Goal: Answer question/provide support

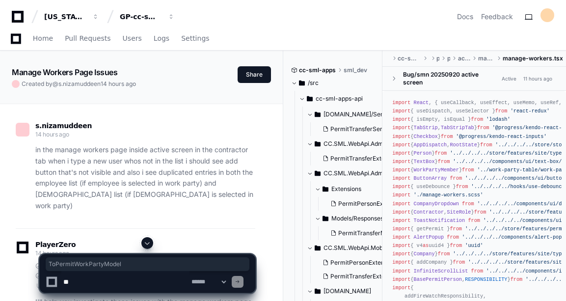
scroll to position [11500, 0]
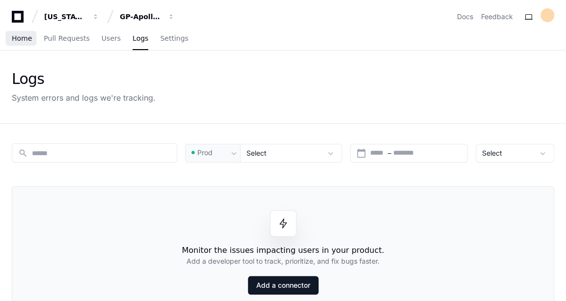
click at [26, 41] on span "Home" at bounding box center [22, 38] width 20 height 6
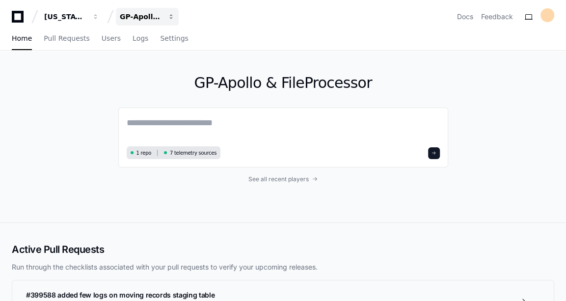
click at [150, 14] on div "GP-Apollo & FileProcessor" at bounding box center [141, 17] width 42 height 10
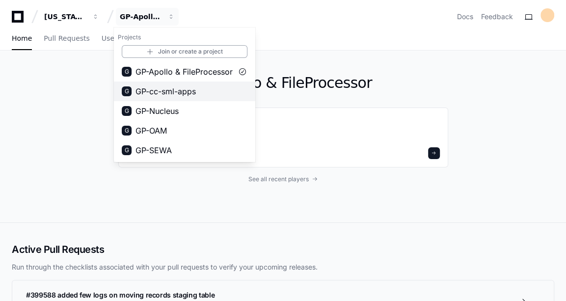
click at [179, 86] on span "GP-cc-sml-apps" at bounding box center [165, 91] width 60 height 12
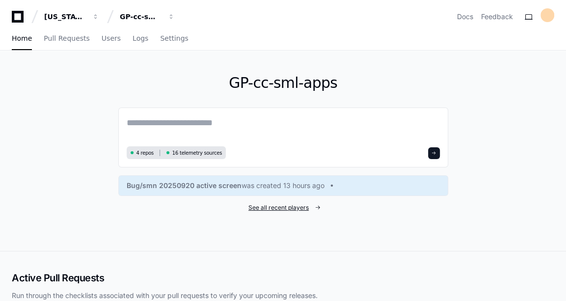
click at [306, 206] on span "See all recent players" at bounding box center [278, 208] width 60 height 8
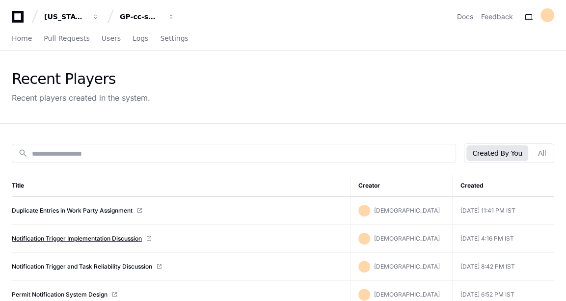
click at [90, 237] on link "Notification Trigger Implementation Discussion" at bounding box center [77, 238] width 130 height 8
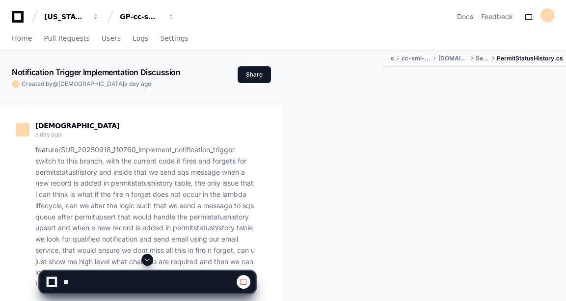
click at [147, 262] on span at bounding box center [147, 260] width 8 height 8
click at [147, 261] on span at bounding box center [147, 260] width 8 height 8
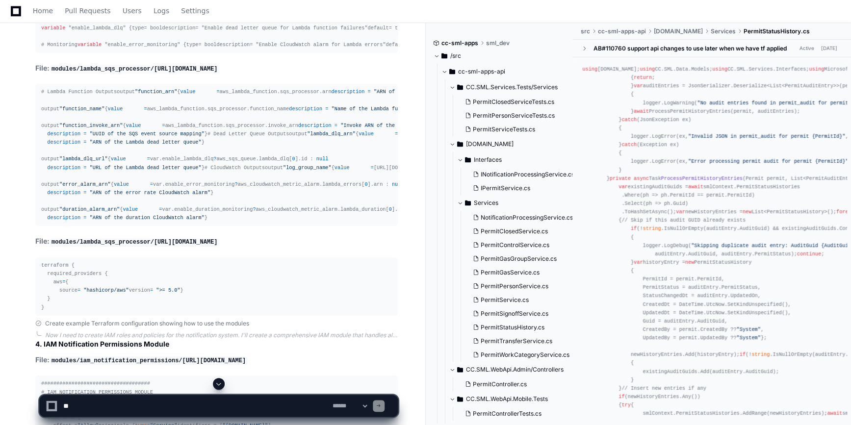
scroll to position [14635, 0]
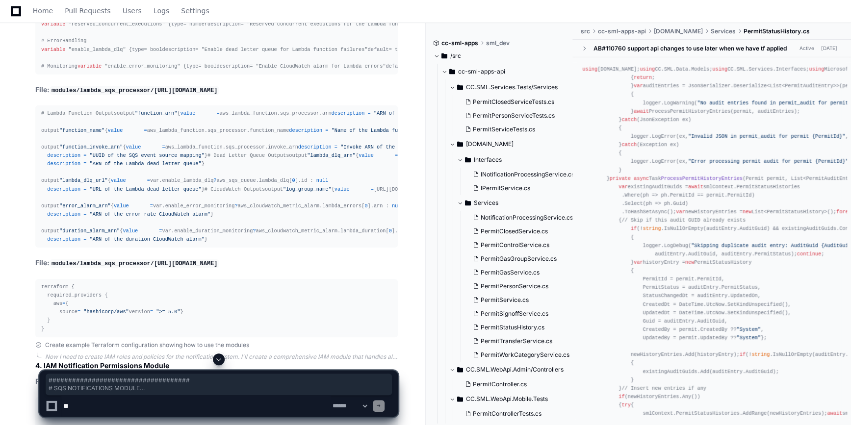
drag, startPoint x: 39, startPoint y: 65, endPoint x: 113, endPoint y: 272, distance: 220.3
drag, startPoint x: 113, startPoint y: 272, endPoint x: 255, endPoint y: 142, distance: 192.7
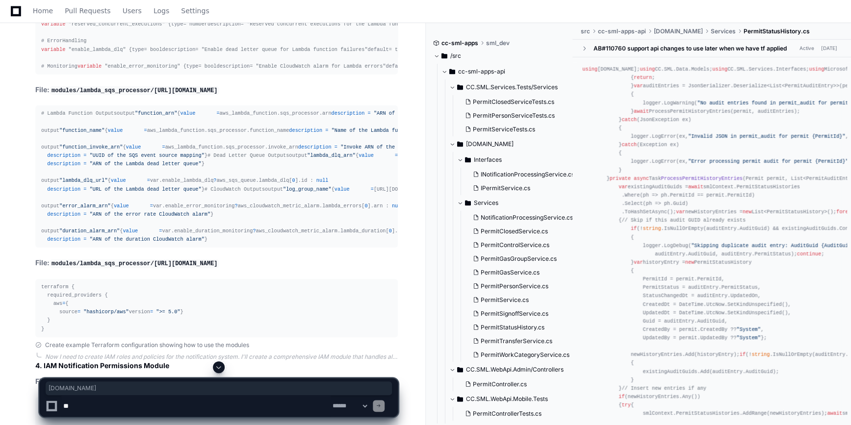
drag, startPoint x: 205, startPoint y: 46, endPoint x: 150, endPoint y: 53, distance: 56.0
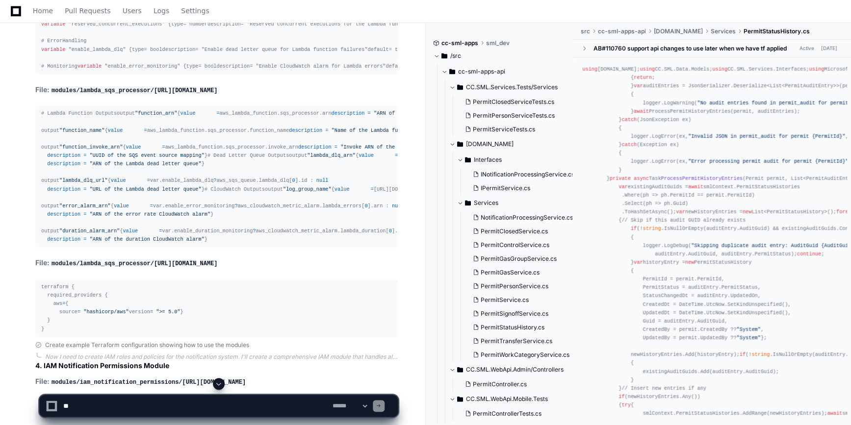
drag, startPoint x: 150, startPoint y: 53, endPoint x: 136, endPoint y: 44, distance: 16.2
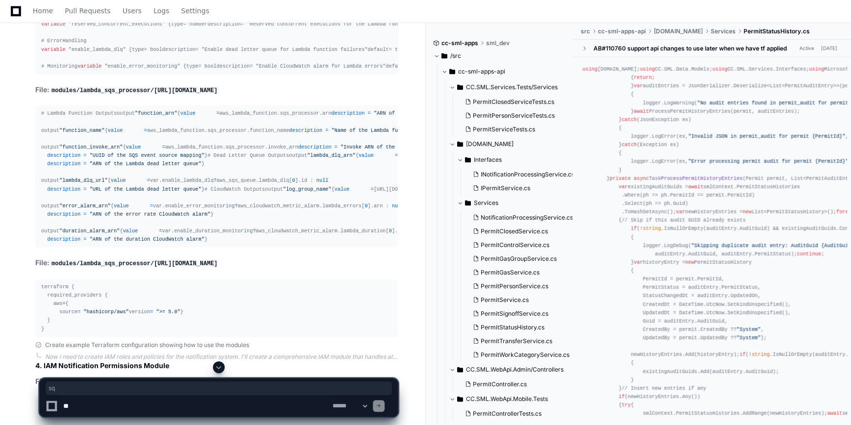
drag, startPoint x: 136, startPoint y: 44, endPoint x: 198, endPoint y: 45, distance: 61.8
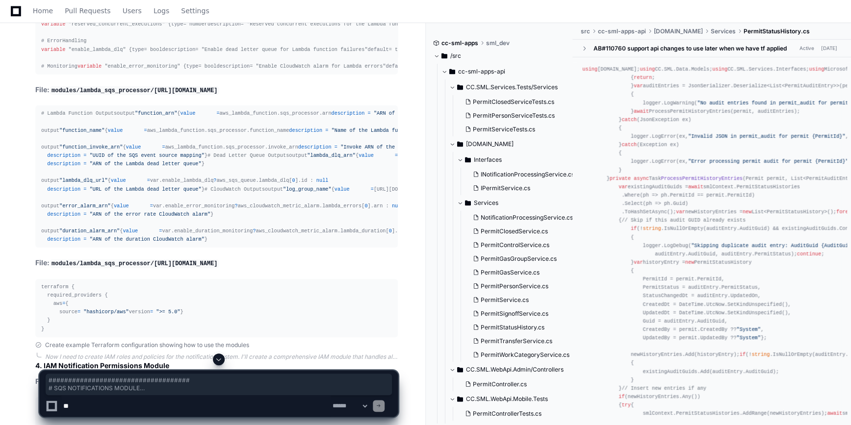
drag, startPoint x: 38, startPoint y: 69, endPoint x: 142, endPoint y: 236, distance: 197.6
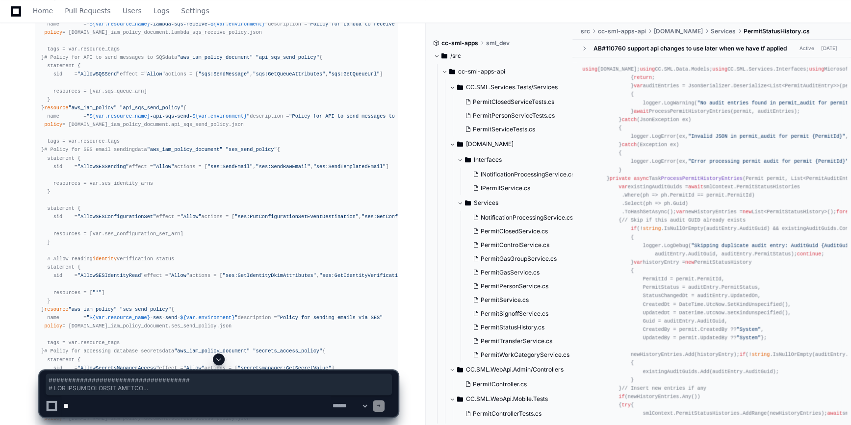
scroll to position [15461, 0]
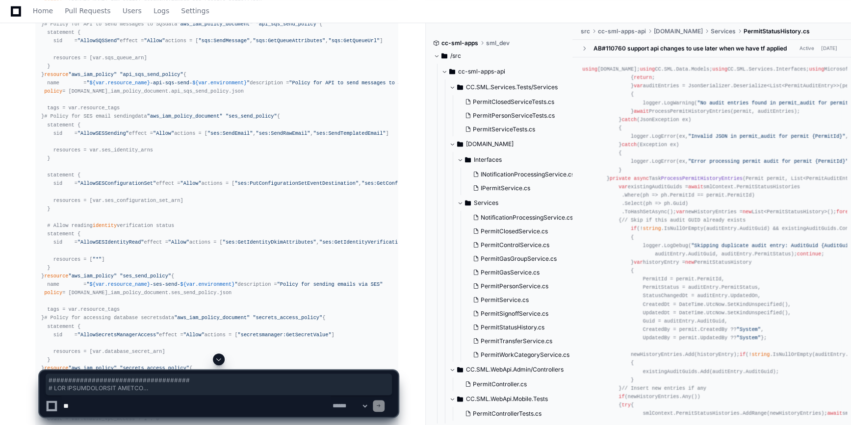
copy div "#################################### # SQS NOTIFICATIONS MODULE # Dead Letter Q…"
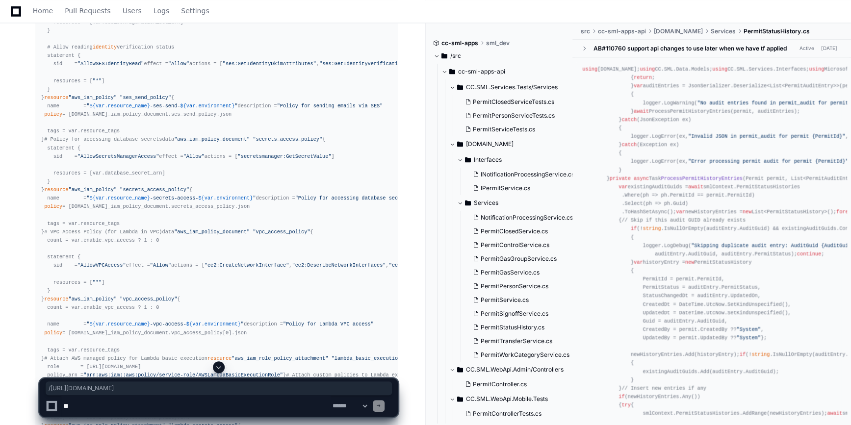
drag, startPoint x: 135, startPoint y: 69, endPoint x: 223, endPoint y: 73, distance: 87.9
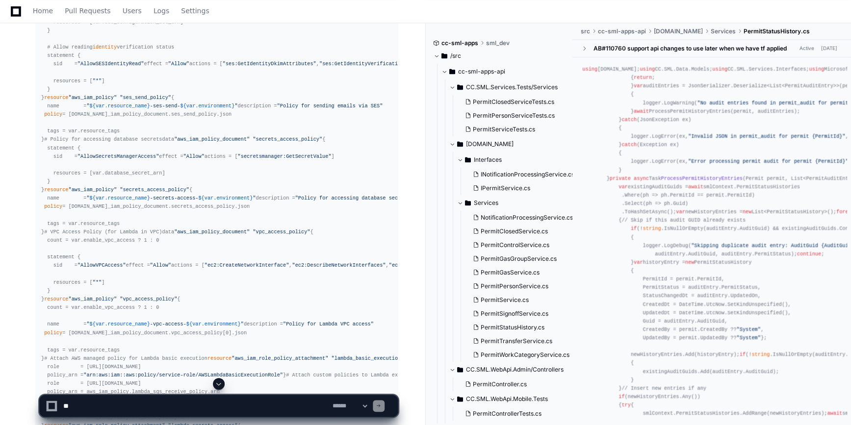
drag, startPoint x: 223, startPoint y: 73, endPoint x: 202, endPoint y: 90, distance: 27.2
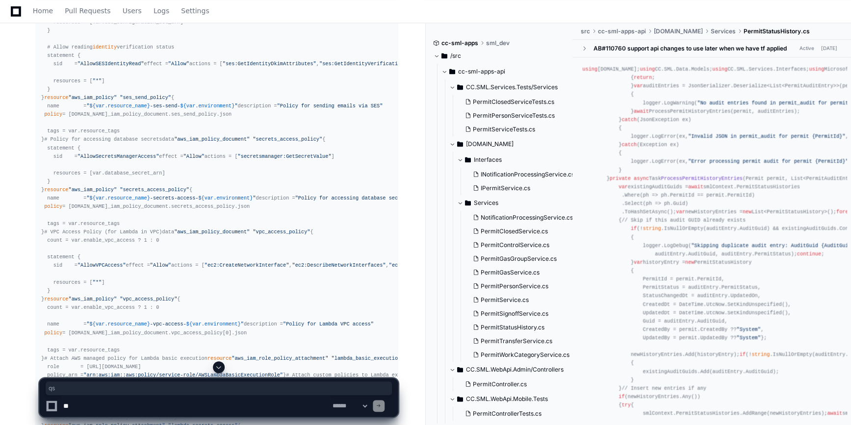
drag, startPoint x: 139, startPoint y: 72, endPoint x: 211, endPoint y: 69, distance: 72.6
drag, startPoint x: 211, startPoint y: 69, endPoint x: 215, endPoint y: 81, distance: 12.9
drag, startPoint x: 221, startPoint y: 71, endPoint x: 137, endPoint y: 73, distance: 83.4
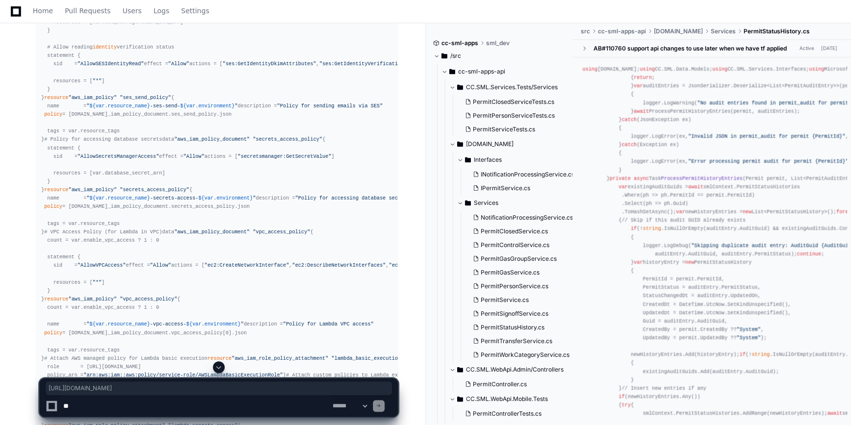
copy code "[URL][DOMAIN_NAME]"
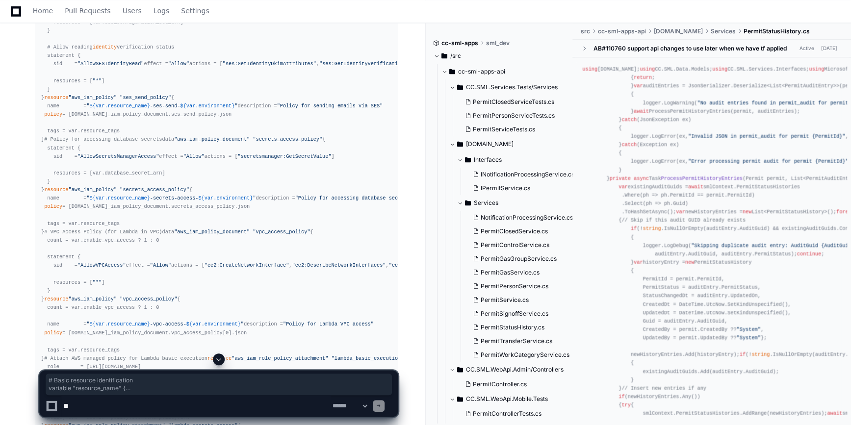
drag, startPoint x: 40, startPoint y: 94, endPoint x: 123, endPoint y: 307, distance: 229.1
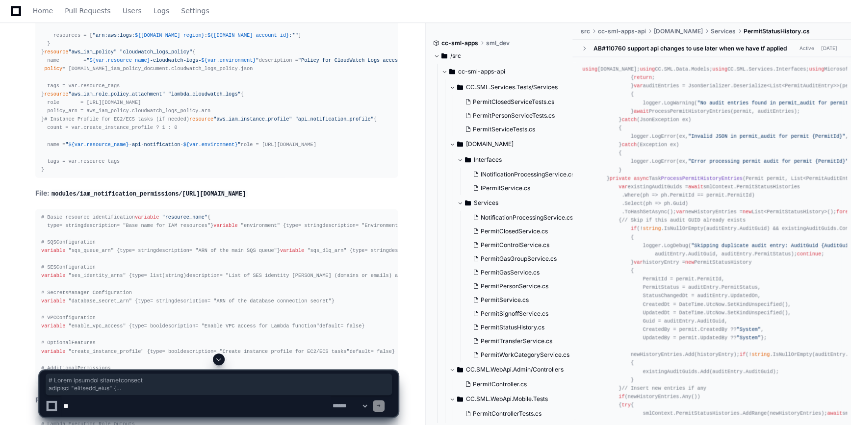
scroll to position [16197, 0]
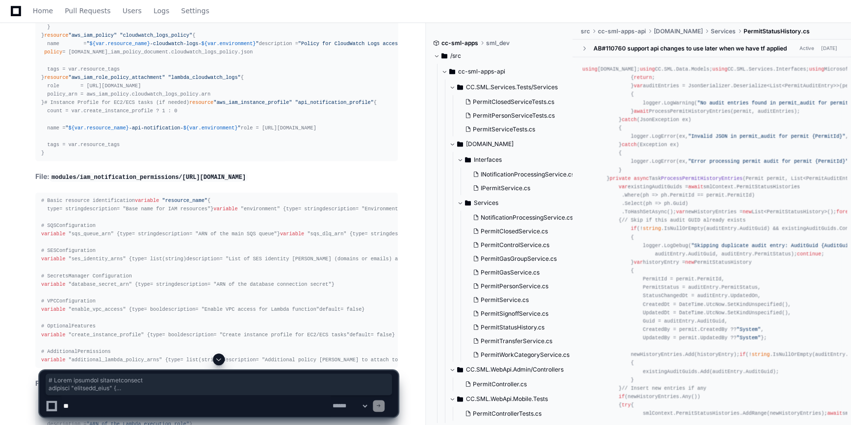
copy div "# Basic resource identification variable "resource_name" { type = string descri…"
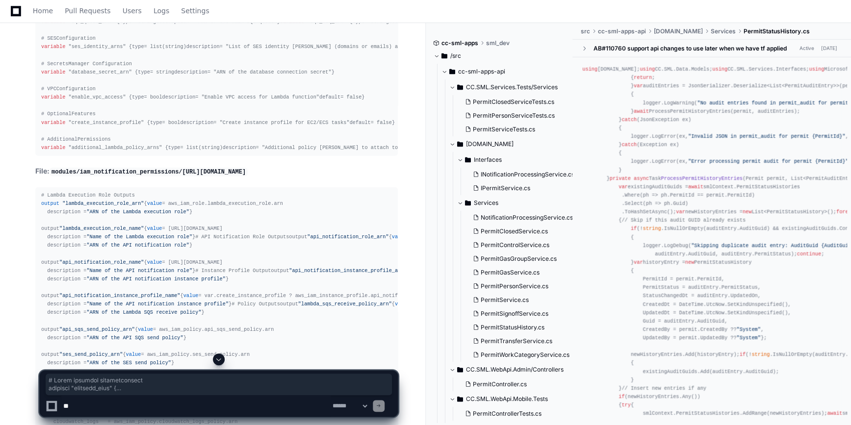
scroll to position [16420, 0]
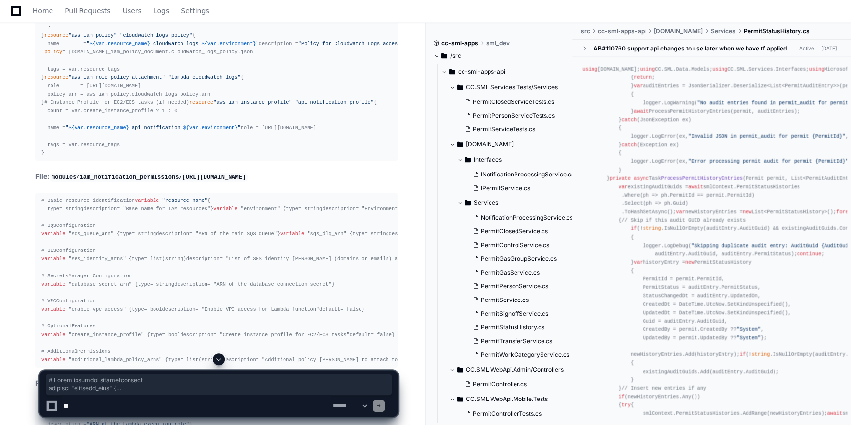
drag, startPoint x: 162, startPoint y: 136, endPoint x: 198, endPoint y: 165, distance: 46.0
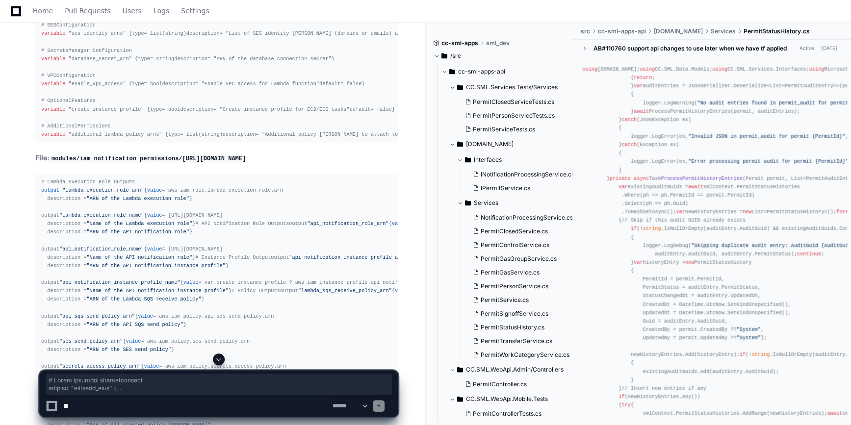
scroll to position [16376, 0]
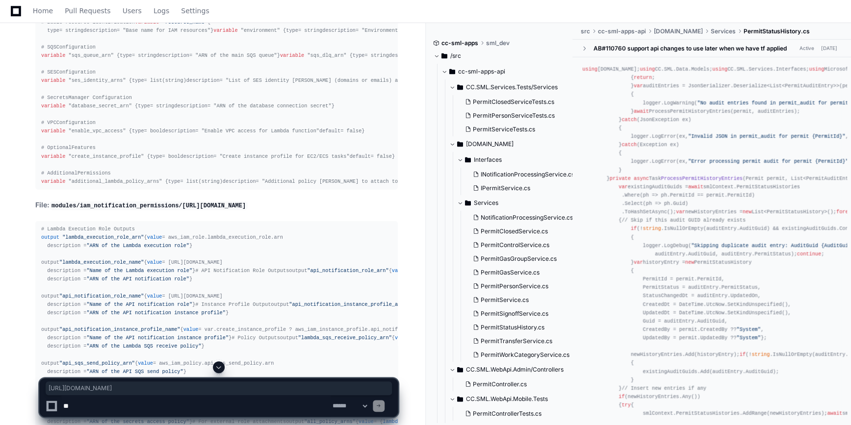
drag, startPoint x: 138, startPoint y: 97, endPoint x: 225, endPoint y: 95, distance: 86.8
copy code "[URL][DOMAIN_NAME]"
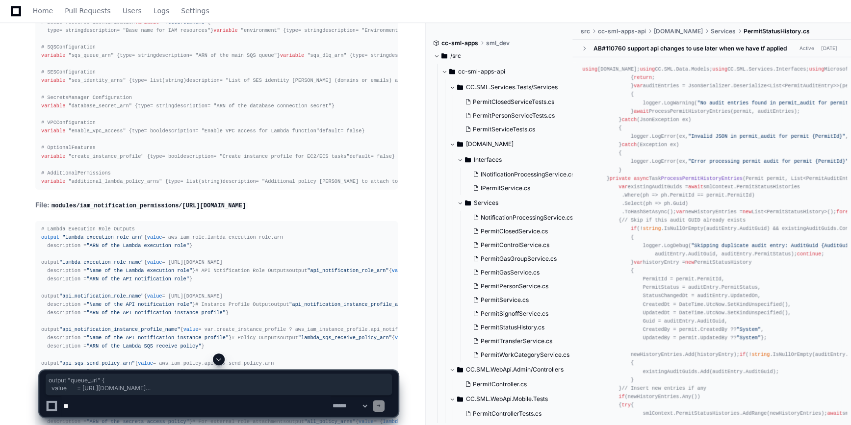
drag, startPoint x: 41, startPoint y: 125, endPoint x: 116, endPoint y: 218, distance: 119.3
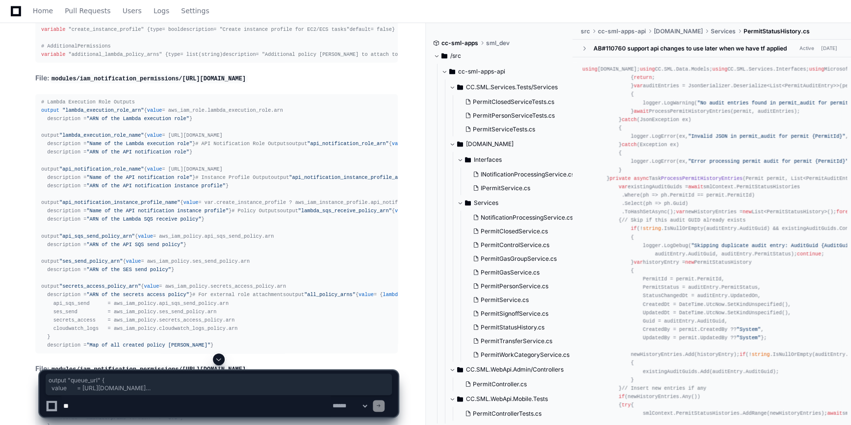
scroll to position [16492, 0]
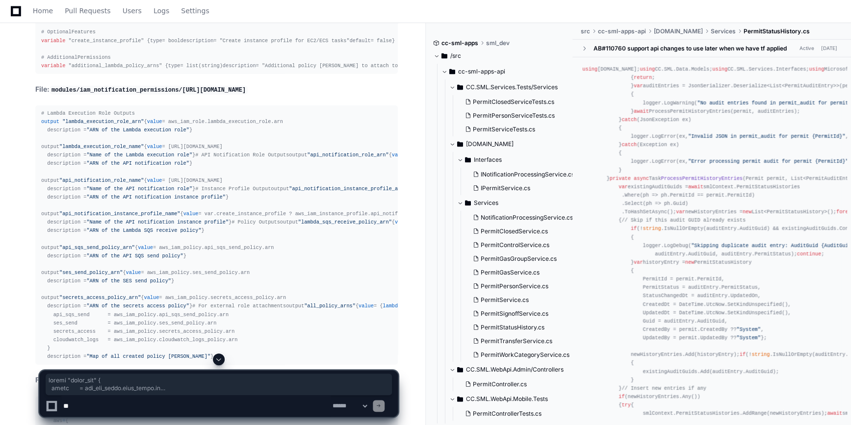
copy div "output "queue_url" { value = [URL][DOMAIN_NAME] description = "URL of the main …"
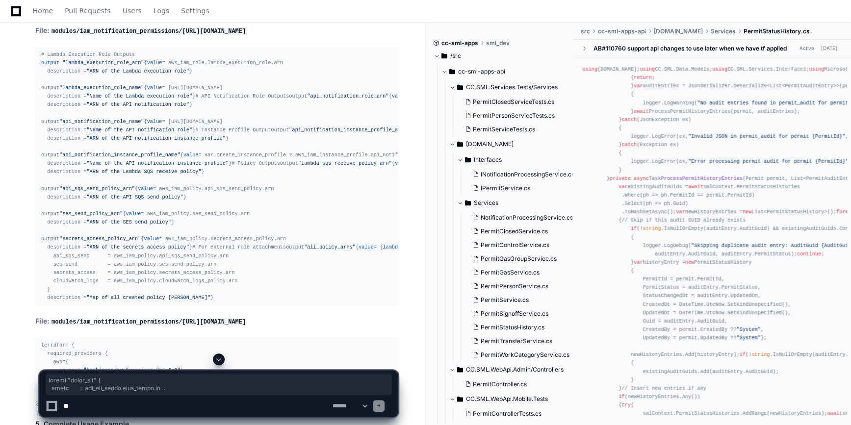
scroll to position [16670, 0]
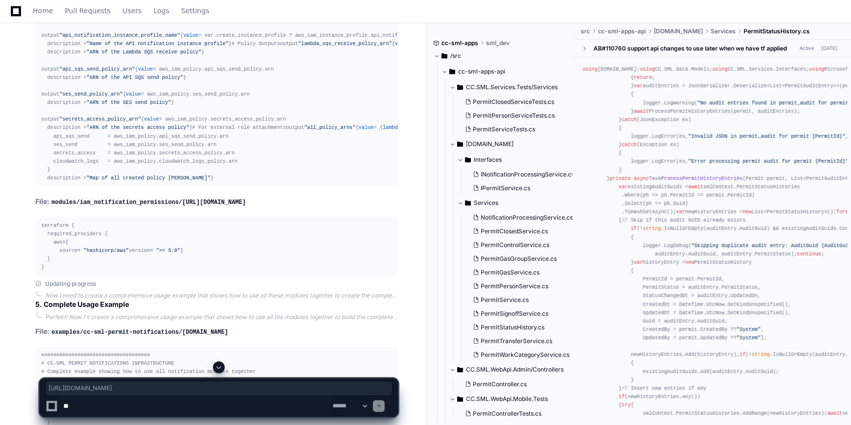
drag, startPoint x: 136, startPoint y: 192, endPoint x: 244, endPoint y: 191, distance: 107.4
copy code "[URL][DOMAIN_NAME]"
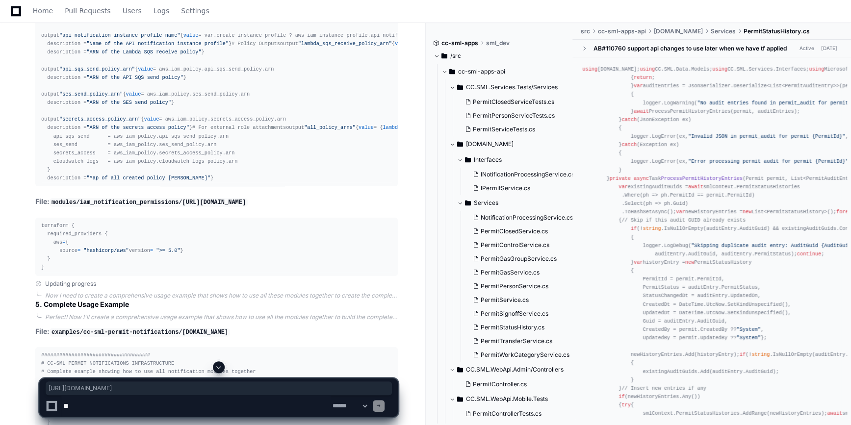
drag, startPoint x: 136, startPoint y: 193, endPoint x: 234, endPoint y: 191, distance: 97.6
copy code "[URL][DOMAIN_NAME]"
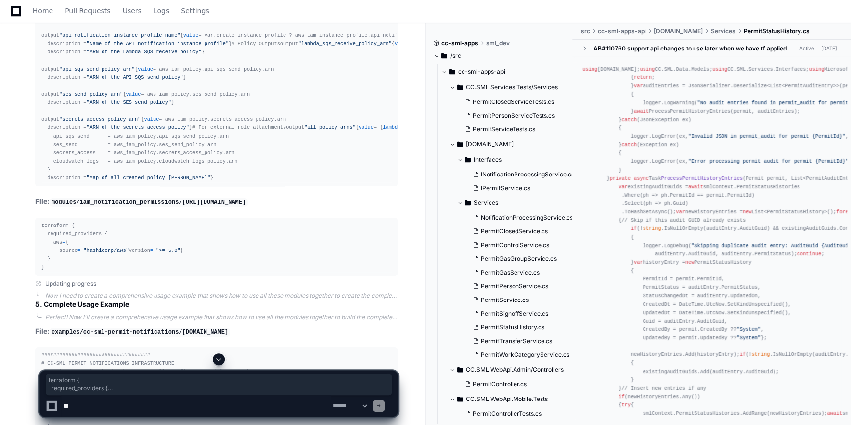
drag, startPoint x: 49, startPoint y: 280, endPoint x: 43, endPoint y: 218, distance: 62.6
drag, startPoint x: 43, startPoint y: 218, endPoint x: 51, endPoint y: 274, distance: 56.5
copy div "terraform { required_providers { aws = { source = "hashicorp/aws" version = ">=…"
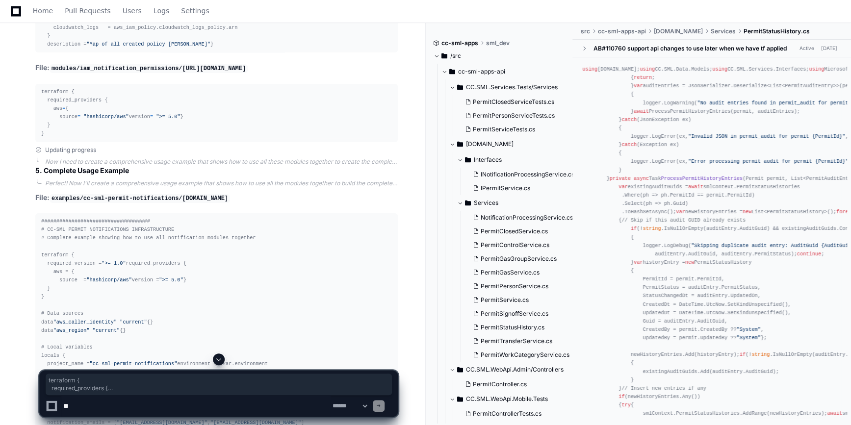
scroll to position [16849, 0]
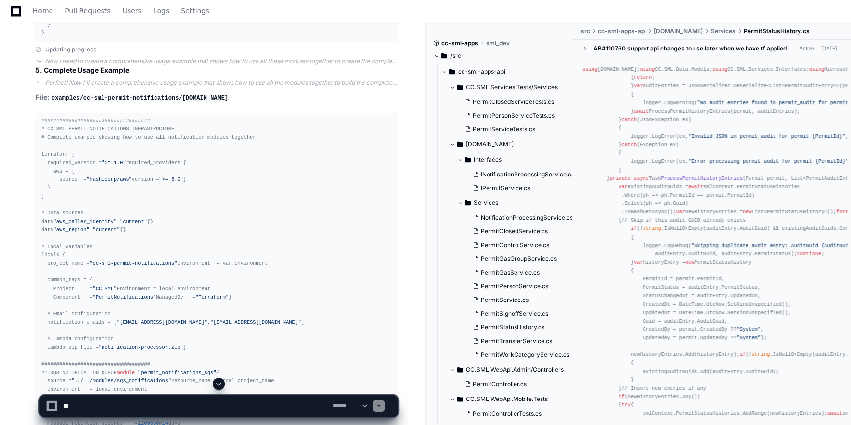
scroll to position [16937, 0]
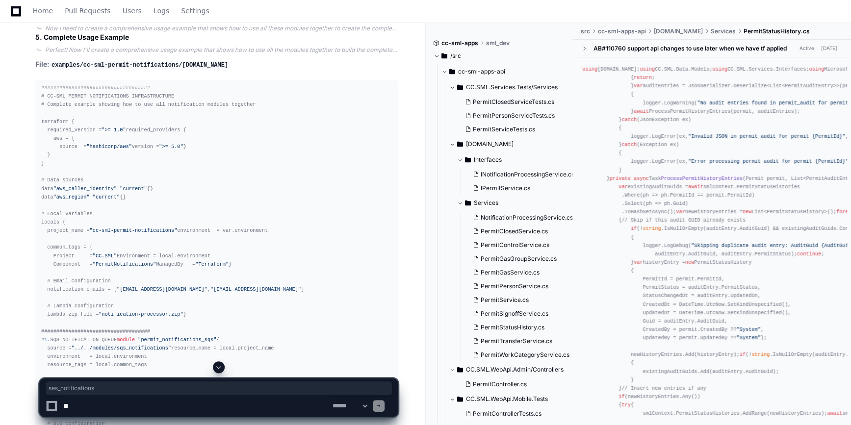
drag, startPoint x: 79, startPoint y: 61, endPoint x: 133, endPoint y: 59, distance: 54.0
copy code "ses_notifications"
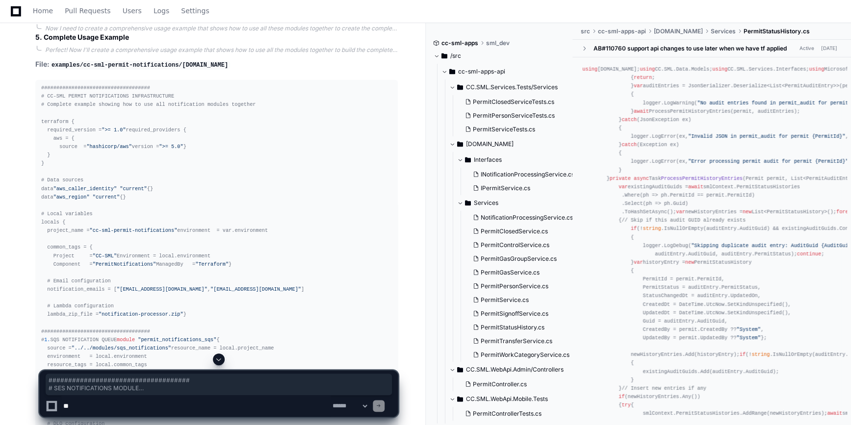
drag, startPoint x: 39, startPoint y: 83, endPoint x: 83, endPoint y: 230, distance: 152.7
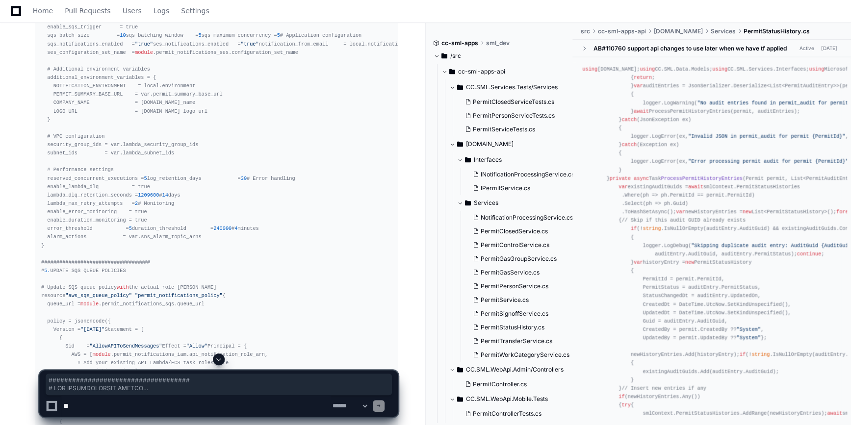
scroll to position [18107, 0]
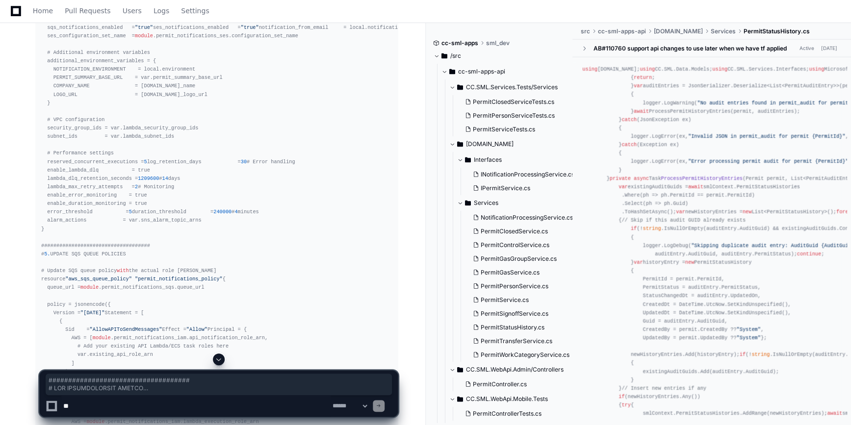
copy div "#################################### # SES NOTIFICATIONS MODULE # SES Domain Id…"
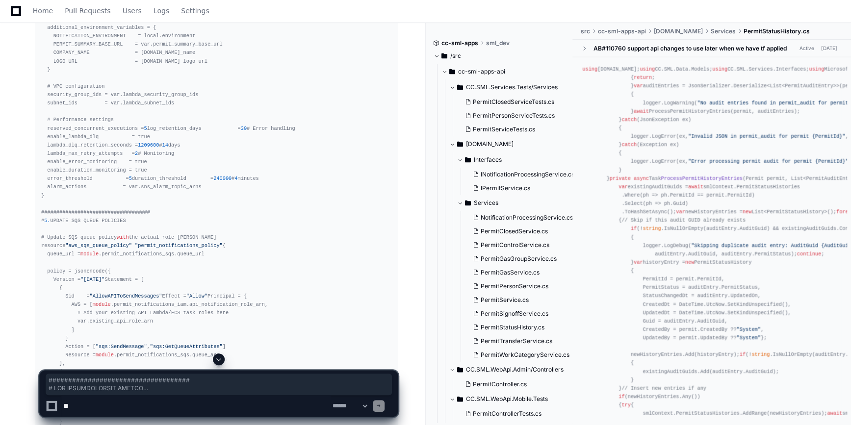
scroll to position [18196, 0]
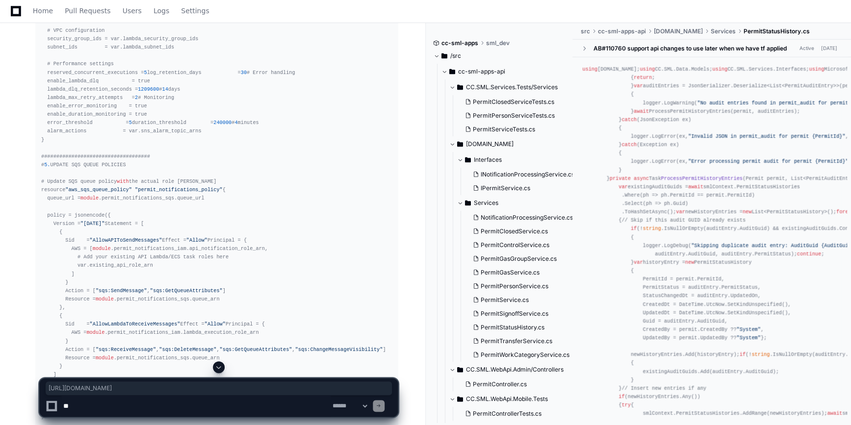
drag, startPoint x: 137, startPoint y: 196, endPoint x: 236, endPoint y: 186, distance: 100.0
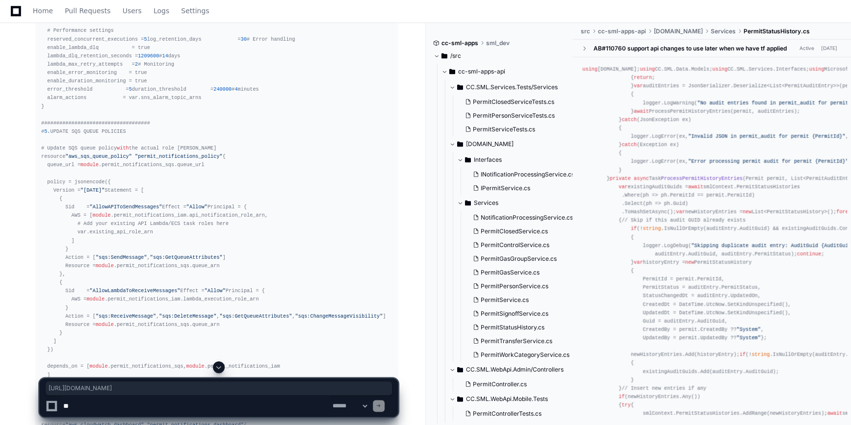
scroll to position [18330, 0]
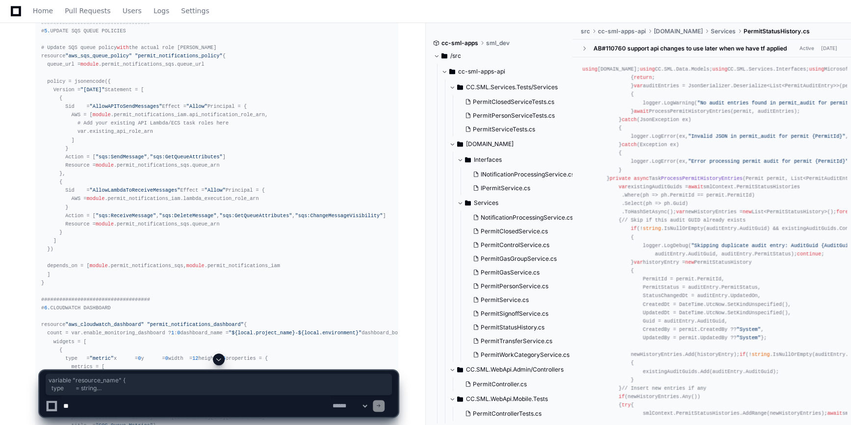
drag, startPoint x: 39, startPoint y: 89, endPoint x: 138, endPoint y: 291, distance: 225.1
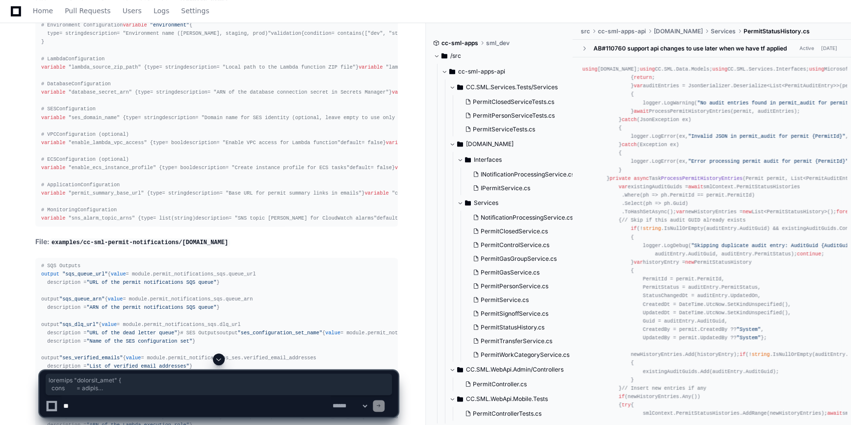
scroll to position [19119, 0]
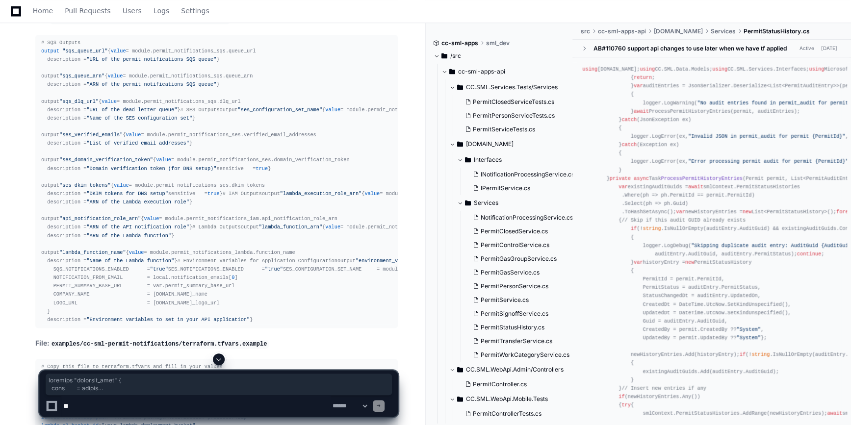
drag, startPoint x: 183, startPoint y: 177, endPoint x: 156, endPoint y: 162, distance: 30.3
drag, startPoint x: 41, startPoint y: 111, endPoint x: 57, endPoint y: 183, distance: 73.9
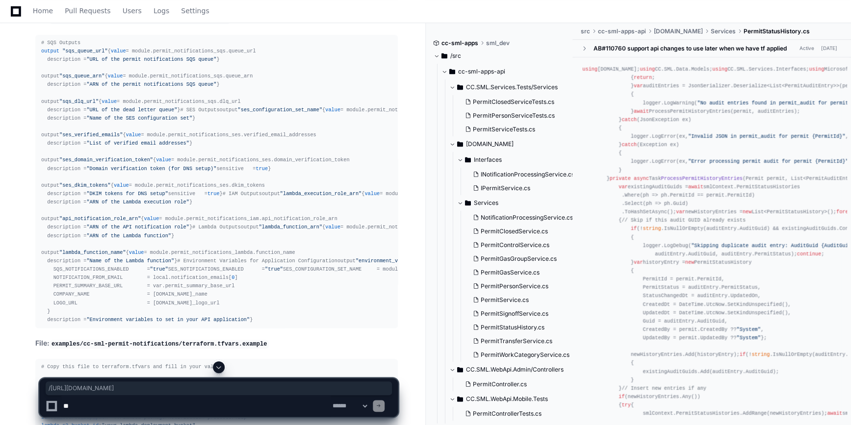
drag, startPoint x: 135, startPoint y: 83, endPoint x: 239, endPoint y: 76, distance: 104.8
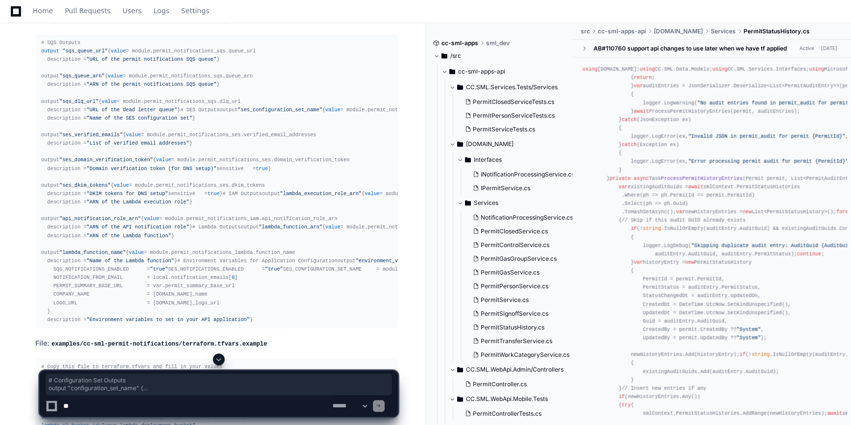
drag, startPoint x: 41, startPoint y: 104, endPoint x: 93, endPoint y: 231, distance: 136.4
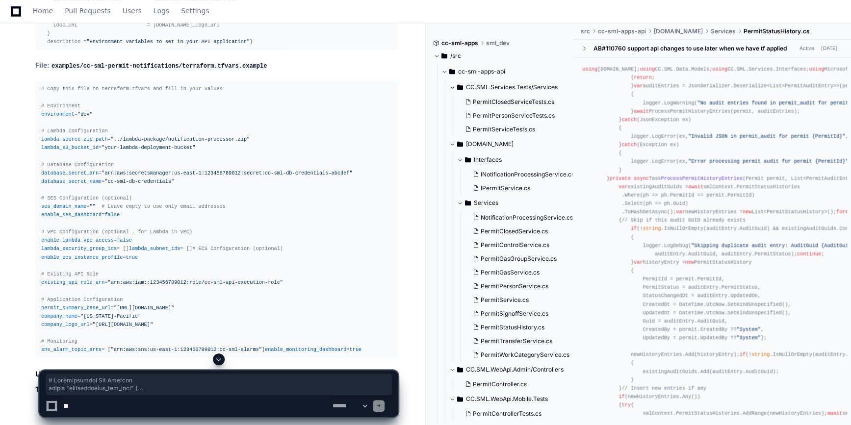
scroll to position [19575, 0]
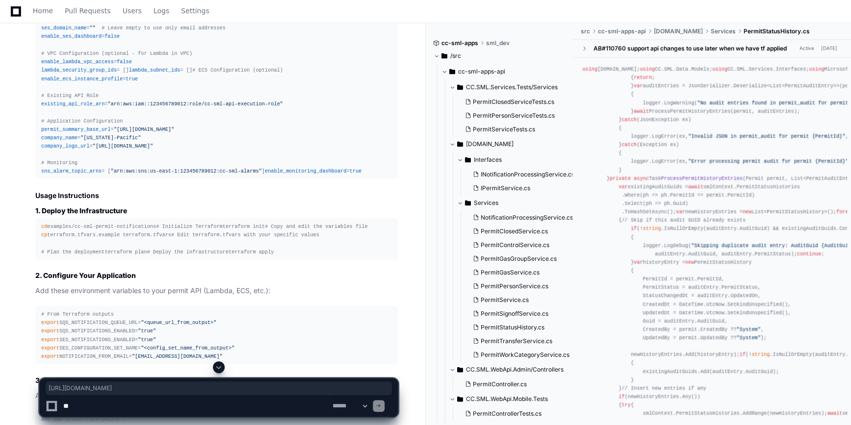
drag, startPoint x: 137, startPoint y: 128, endPoint x: 254, endPoint y: 126, distance: 116.3
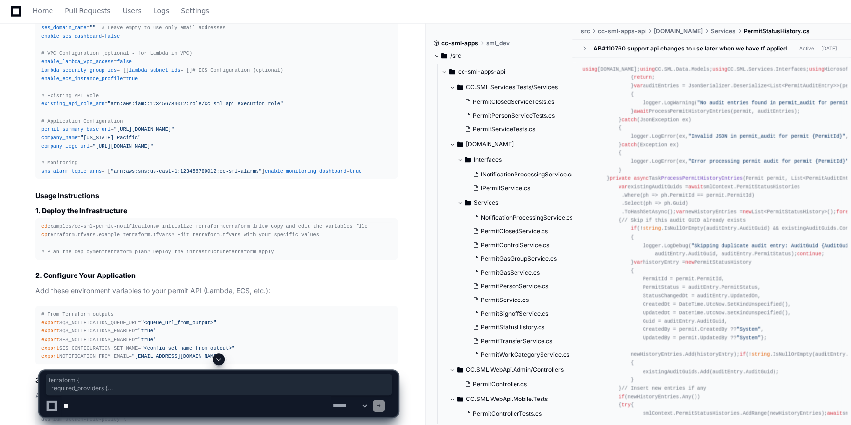
drag, startPoint x: 39, startPoint y: 148, endPoint x: 55, endPoint y: 209, distance: 63.8
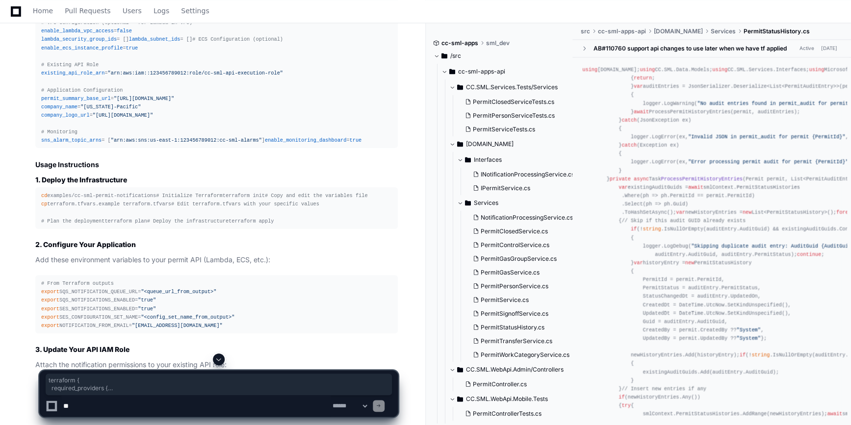
scroll to position [19709, 0]
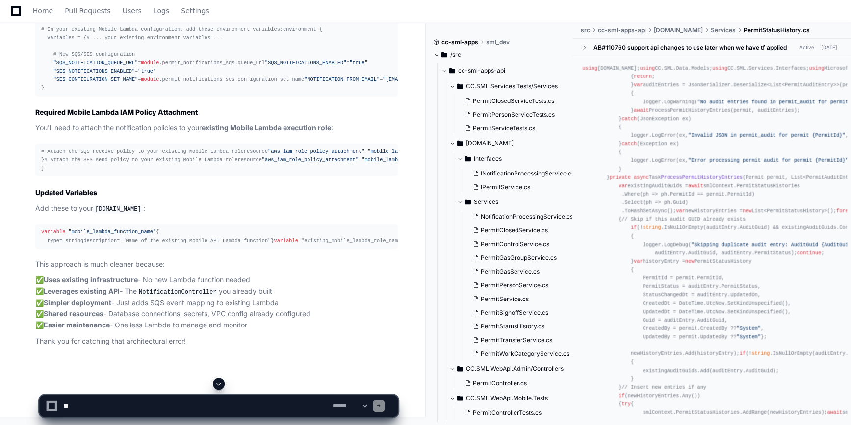
scroll to position [35786, 0]
click at [106, 300] on textarea at bounding box center [195, 406] width 269 height 22
click at [190, 300] on textarea at bounding box center [195, 406] width 269 height 22
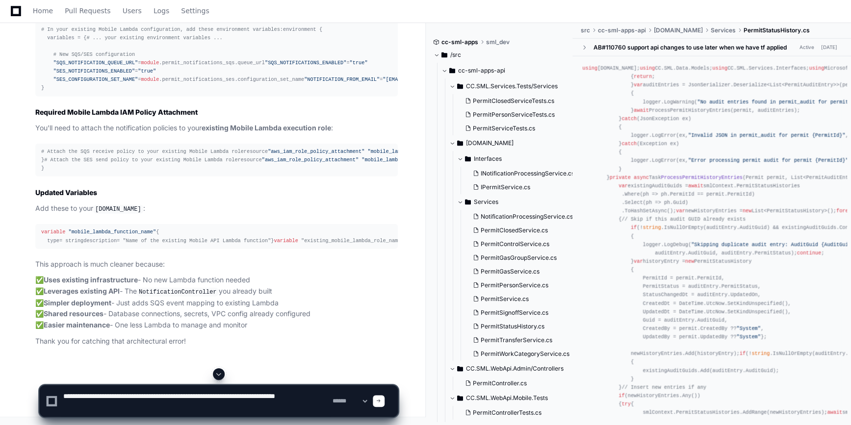
type textarea "**********"
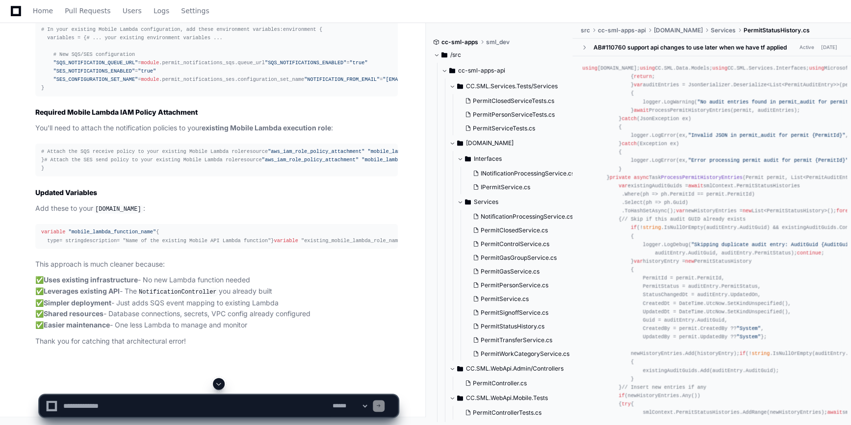
scroll to position [0, 0]
click at [221, 300] on span at bounding box center [219, 384] width 8 height 8
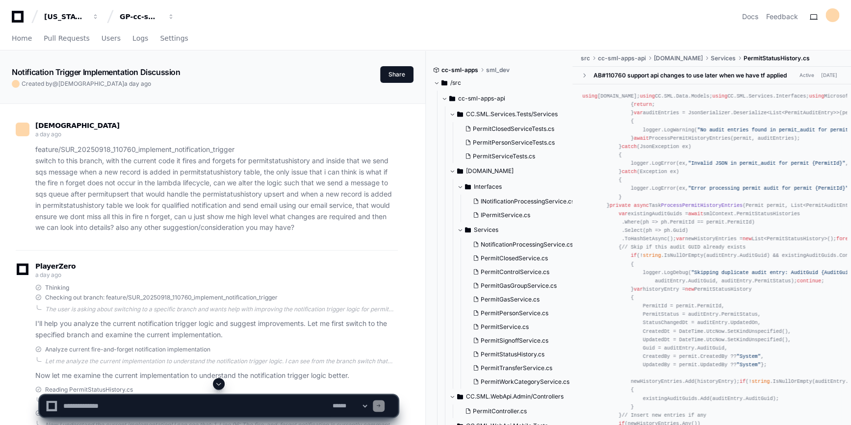
click at [217, 300] on p "Now let me examine the current implementation to understand the notification tr…" at bounding box center [216, 375] width 362 height 11
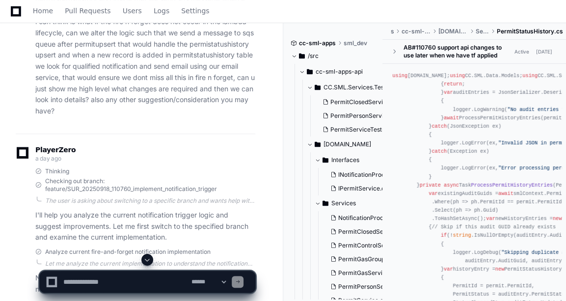
scroll to position [280, 0]
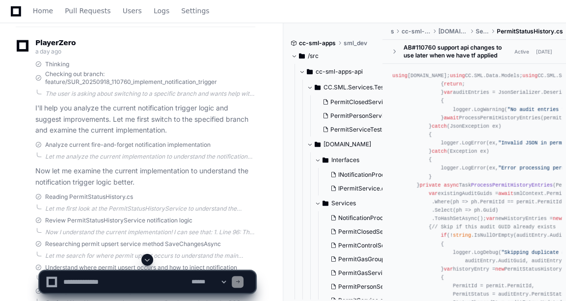
click at [149, 259] on span at bounding box center [147, 260] width 8 height 8
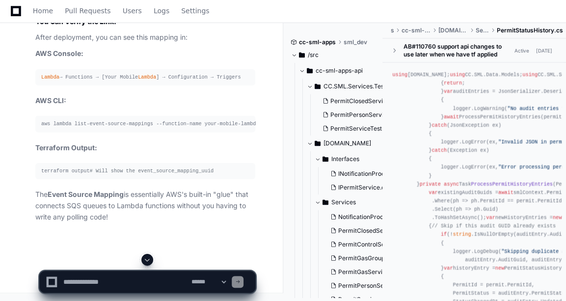
scroll to position [37723, 0]
click at [135, 280] on textarea at bounding box center [125, 282] width 128 height 22
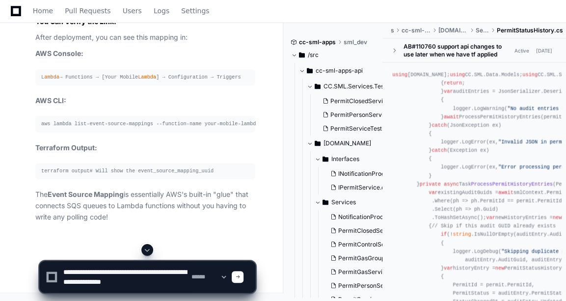
type textarea "**********"
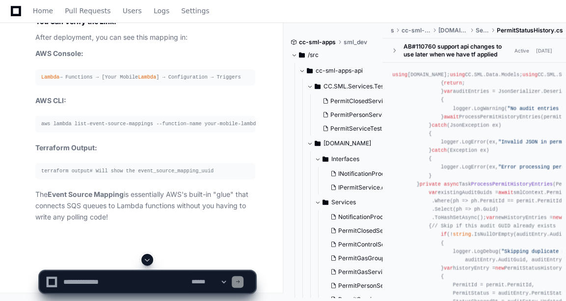
scroll to position [0, 0]
click at [153, 259] on button at bounding box center [147, 260] width 12 height 12
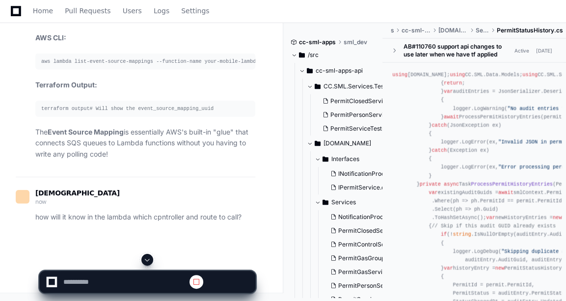
scroll to position [57, 0]
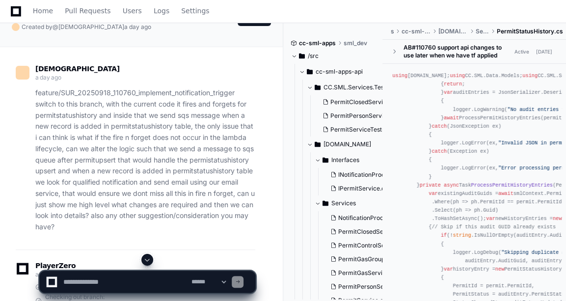
click at [153, 259] on button at bounding box center [147, 260] width 12 height 12
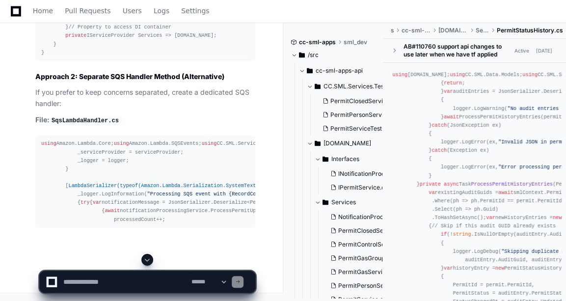
scroll to position [39096, 0]
